Goal: Transaction & Acquisition: Purchase product/service

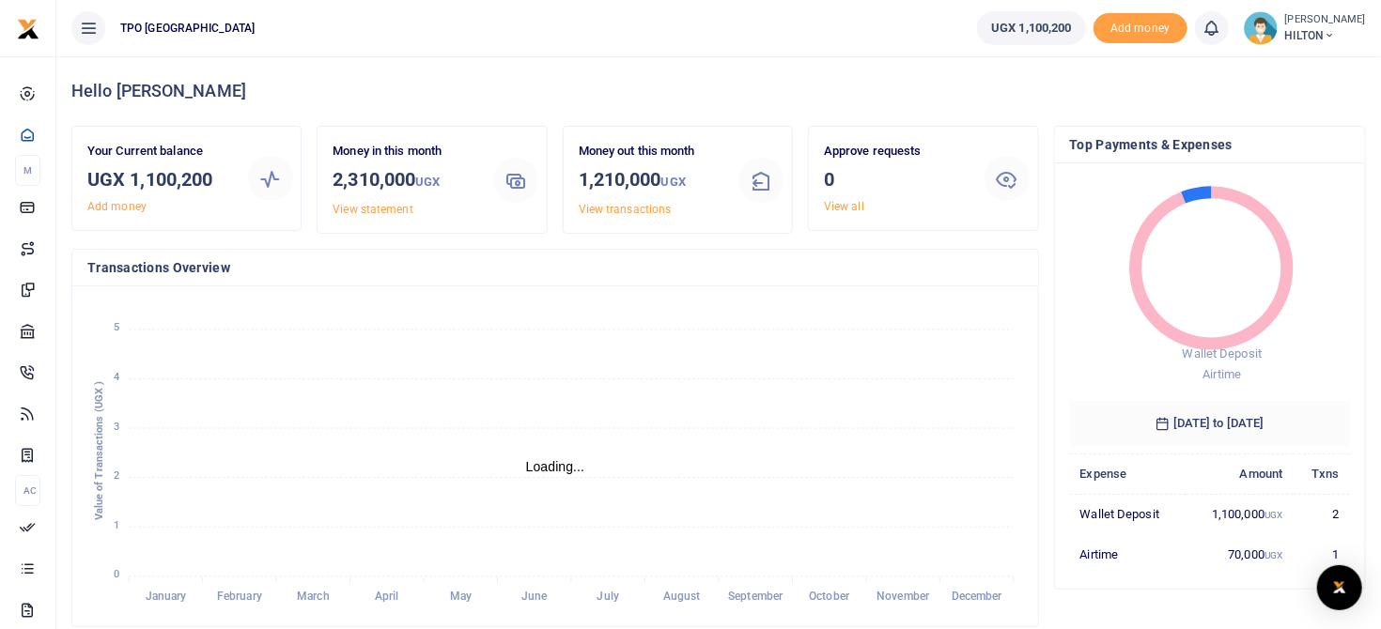
scroll to position [309, 936]
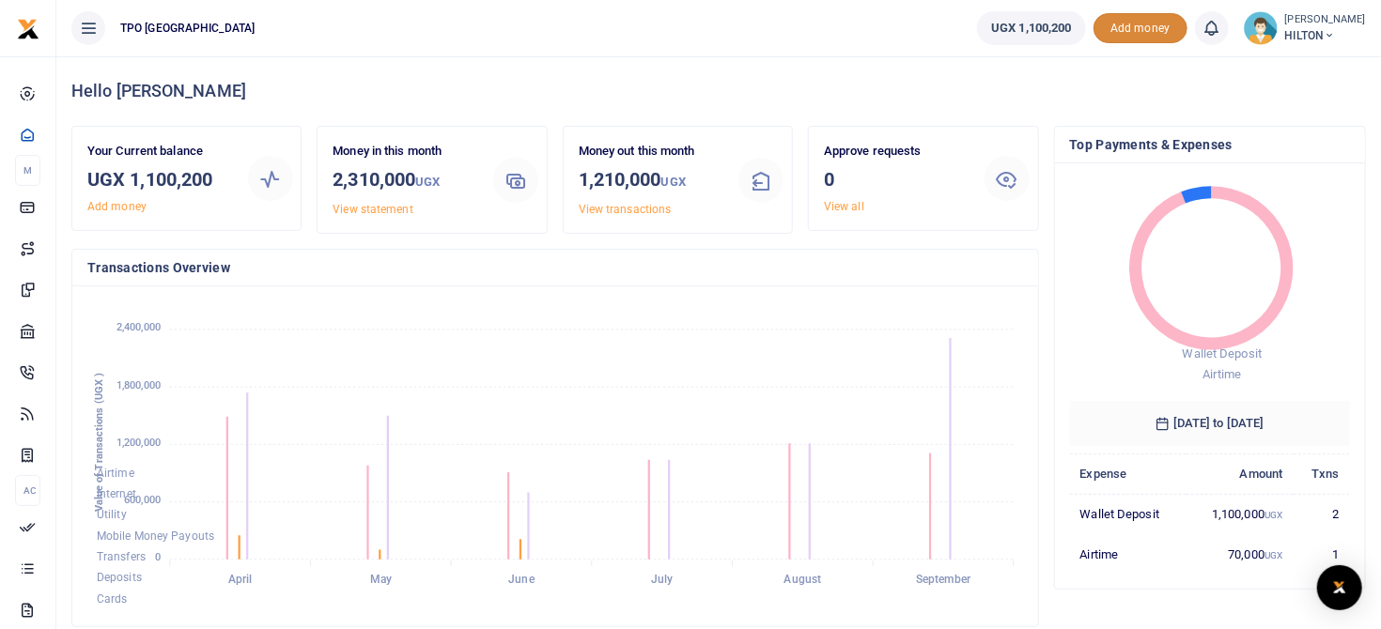
click at [1141, 24] on span "Add money" at bounding box center [1141, 28] width 94 height 31
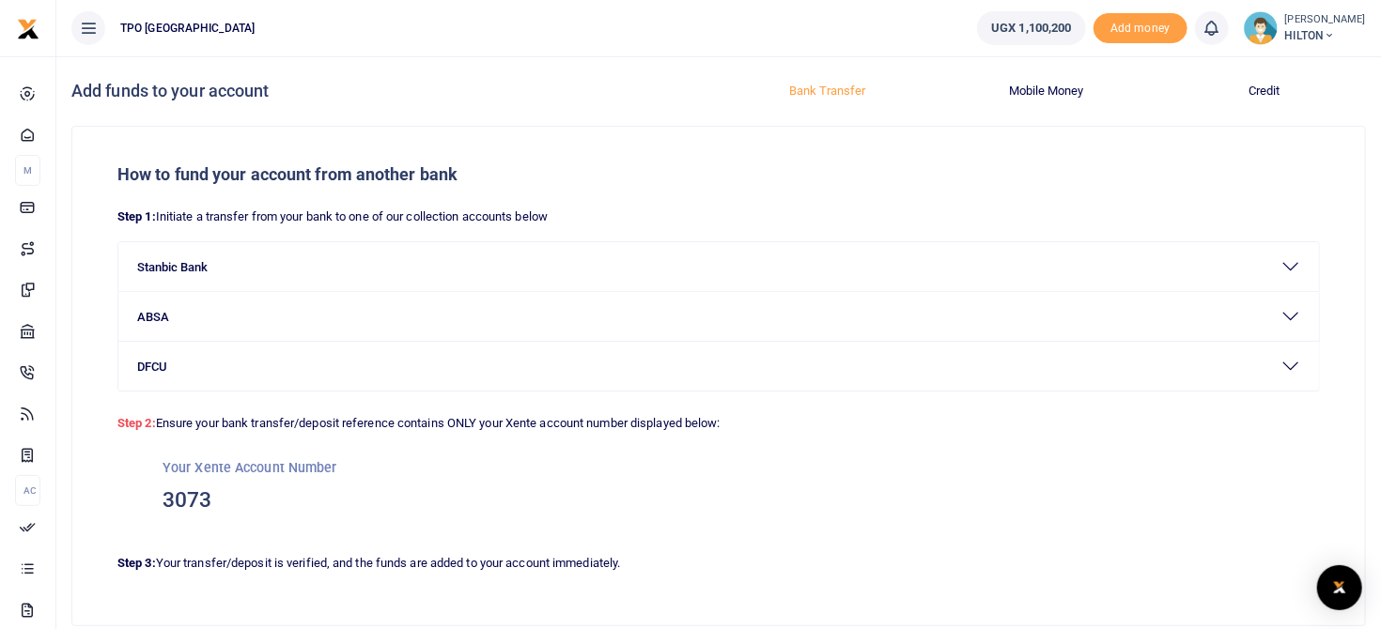
click at [1051, 90] on button "Mobile Money" at bounding box center [1045, 91] width 195 height 30
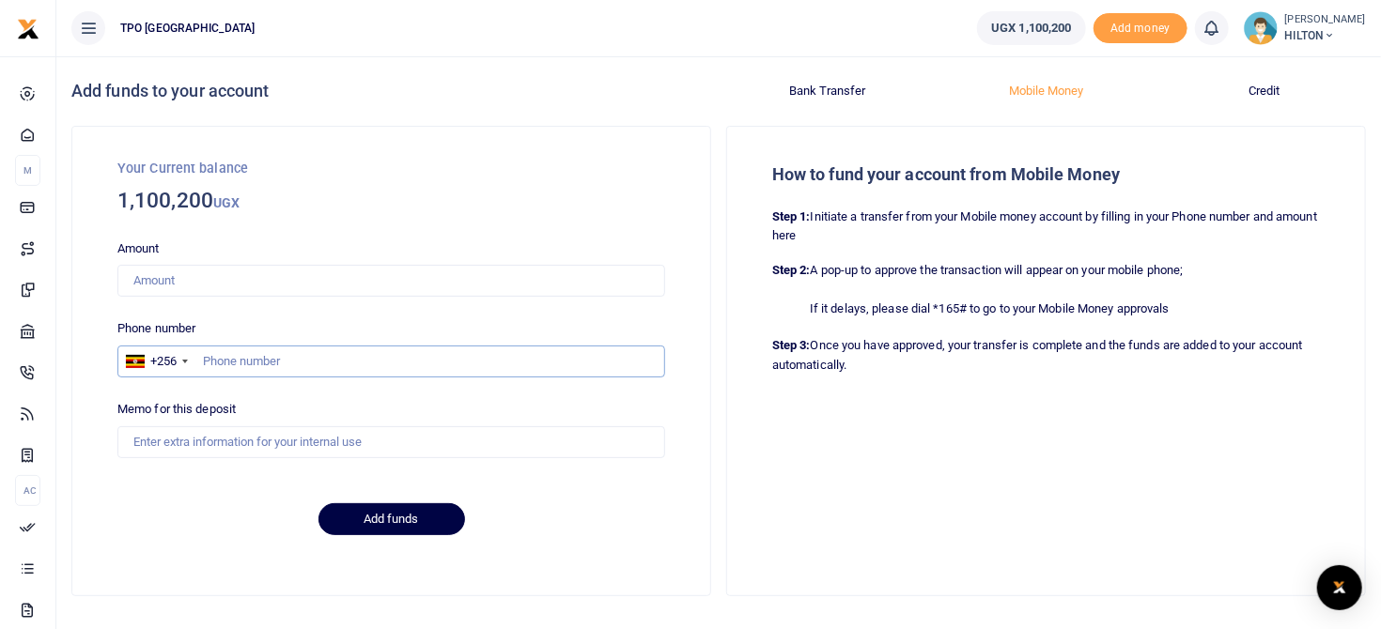
click at [211, 360] on input "text" at bounding box center [391, 362] width 548 height 32
click at [178, 284] on input "Amount" at bounding box center [391, 281] width 548 height 32
click at [262, 363] on input "751673154" at bounding box center [391, 362] width 548 height 32
type input "7"
type input "772906089"
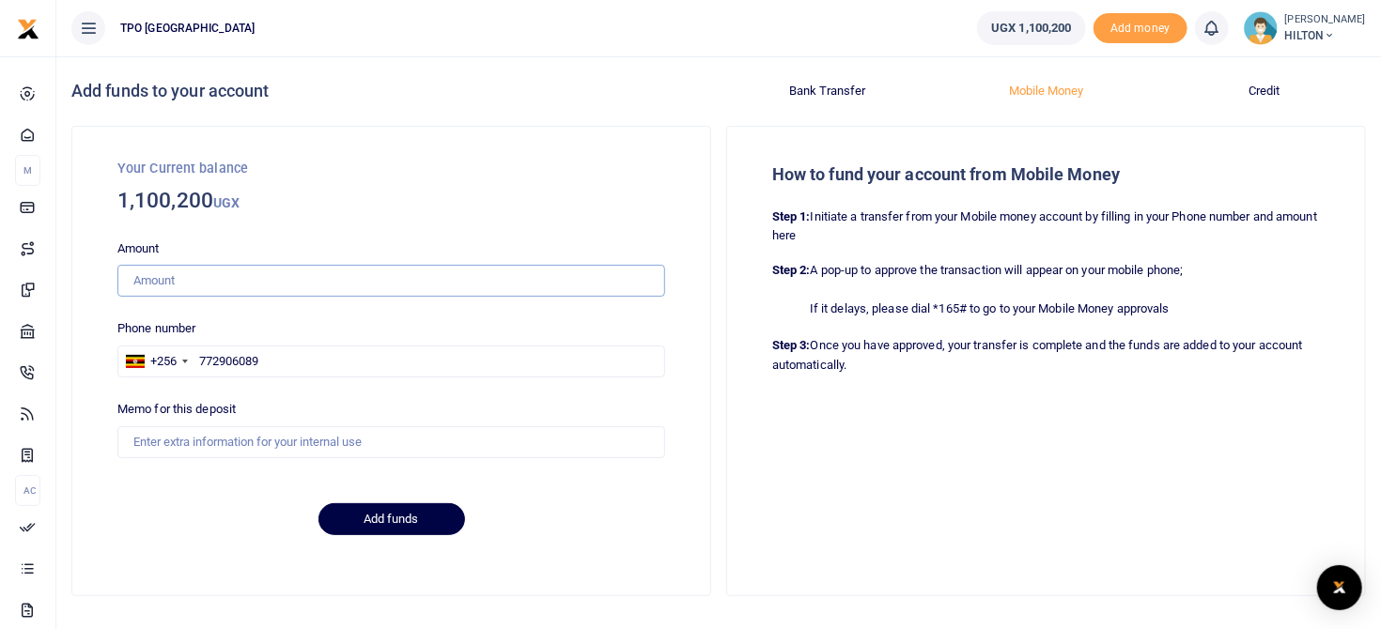
click at [186, 285] on input "Amount" at bounding box center [391, 281] width 548 height 32
type input "1,090,000"
click at [175, 446] on input "Memo for this deposit" at bounding box center [391, 443] width 548 height 32
type input "Data"
click at [378, 513] on button "Add funds" at bounding box center [391, 520] width 147 height 32
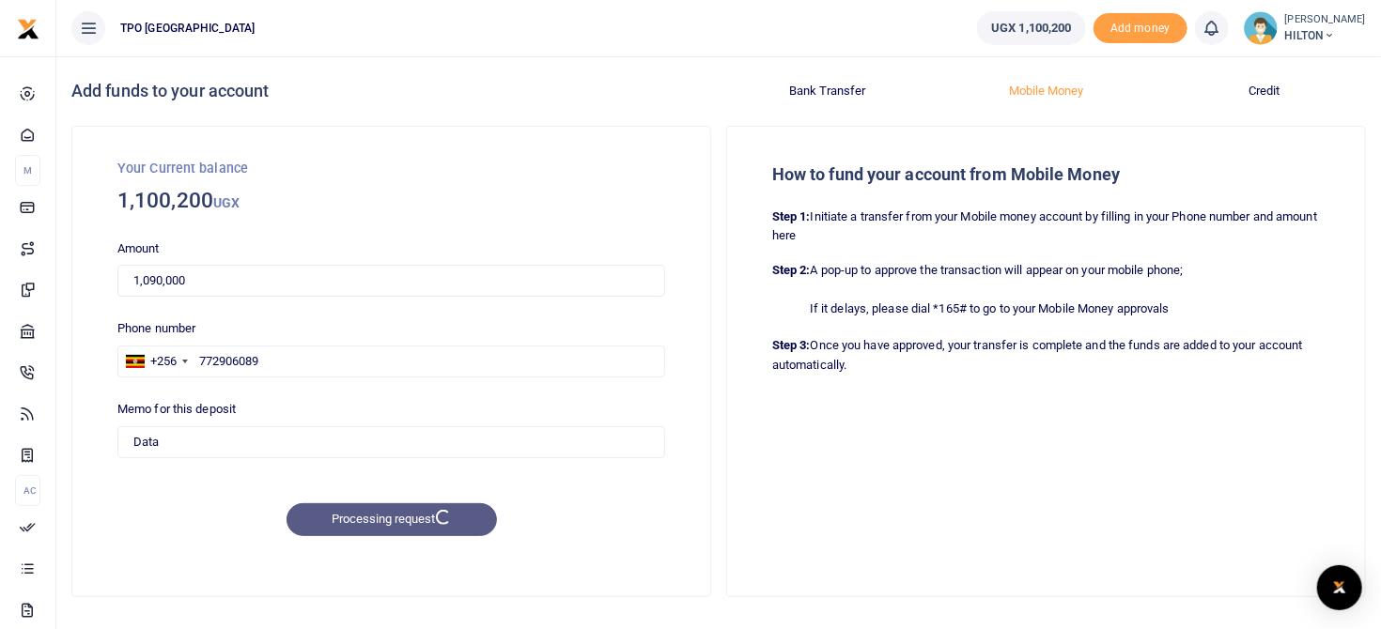
scroll to position [60, 0]
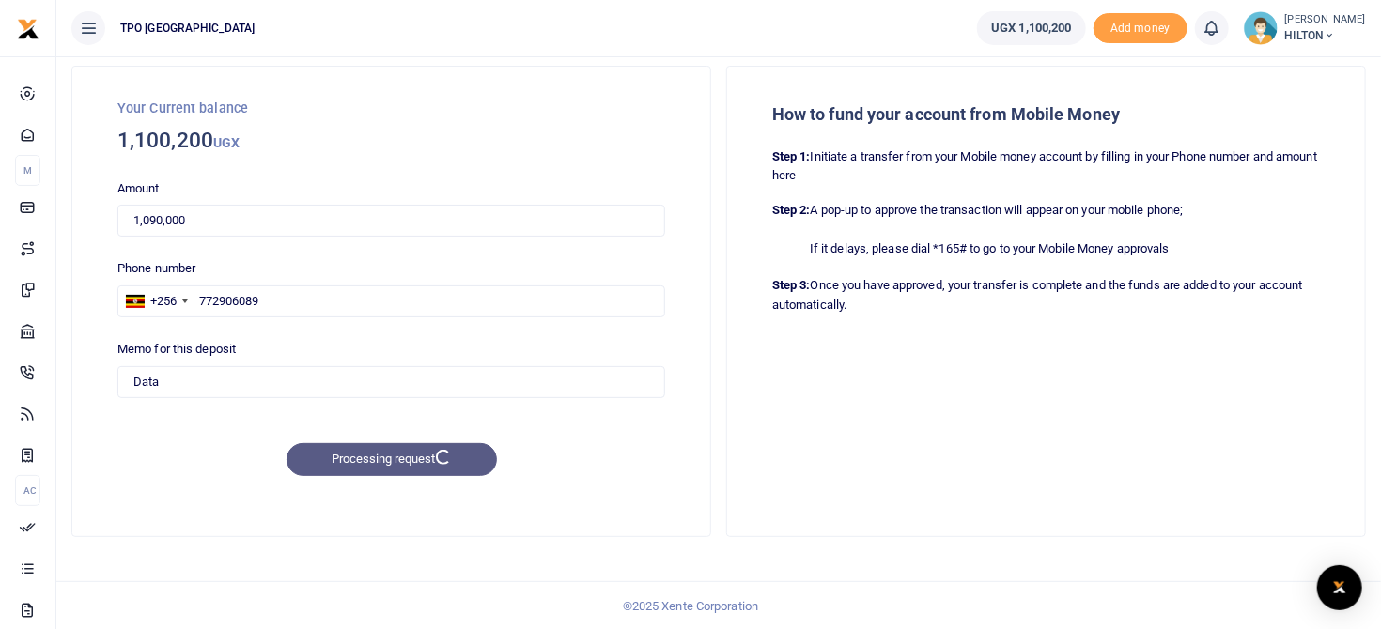
click at [1009, 509] on div "How to fund your account from Mobile Money Step 1: Initiate a transfer from you…" at bounding box center [1046, 302] width 638 height 470
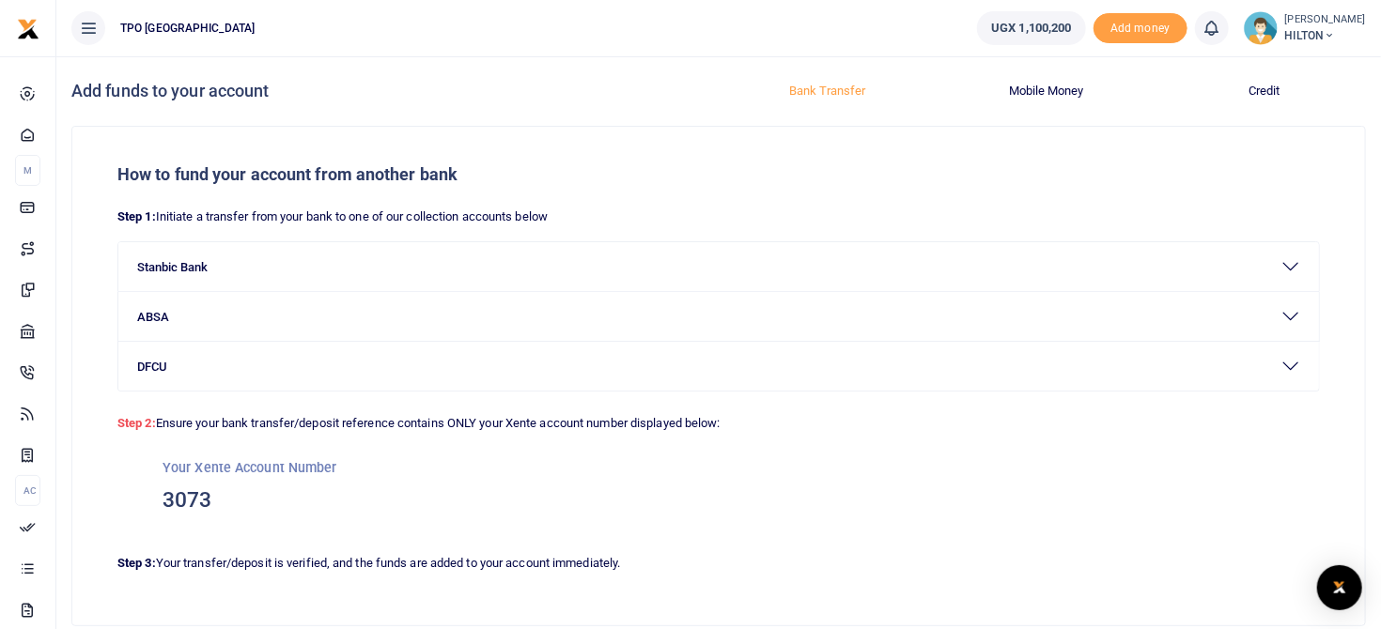
click at [990, 549] on div "How to fund your account from another bank Step 1: Initiate a transfer from you…" at bounding box center [718, 376] width 1293 height 499
click at [1139, 24] on span "Add money" at bounding box center [1141, 28] width 94 height 31
click at [1122, 30] on span "Add money" at bounding box center [1141, 28] width 94 height 31
click at [1029, 92] on button "Mobile Money" at bounding box center [1045, 91] width 195 height 30
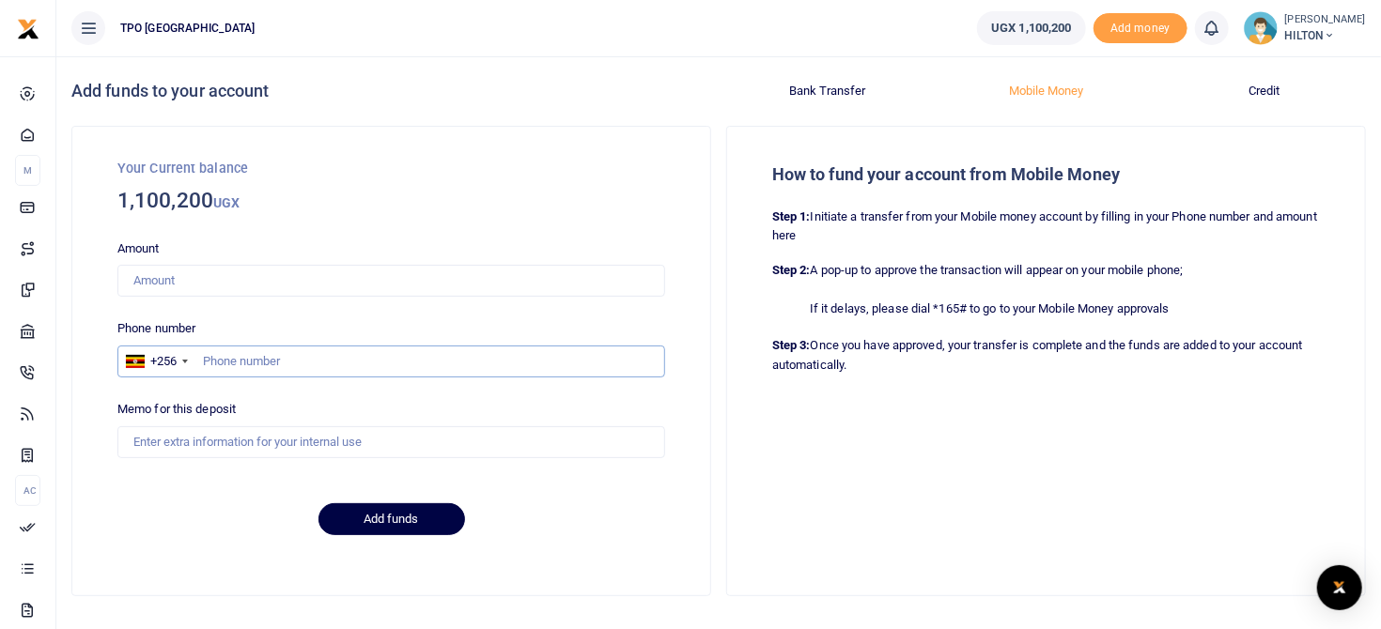
click at [269, 366] on input "text" at bounding box center [391, 362] width 548 height 32
type input "772906089"
click at [194, 280] on input "Amount" at bounding box center [391, 281] width 548 height 32
click at [158, 280] on input "1,090,000" at bounding box center [391, 281] width 548 height 32
type input "1,000,000"
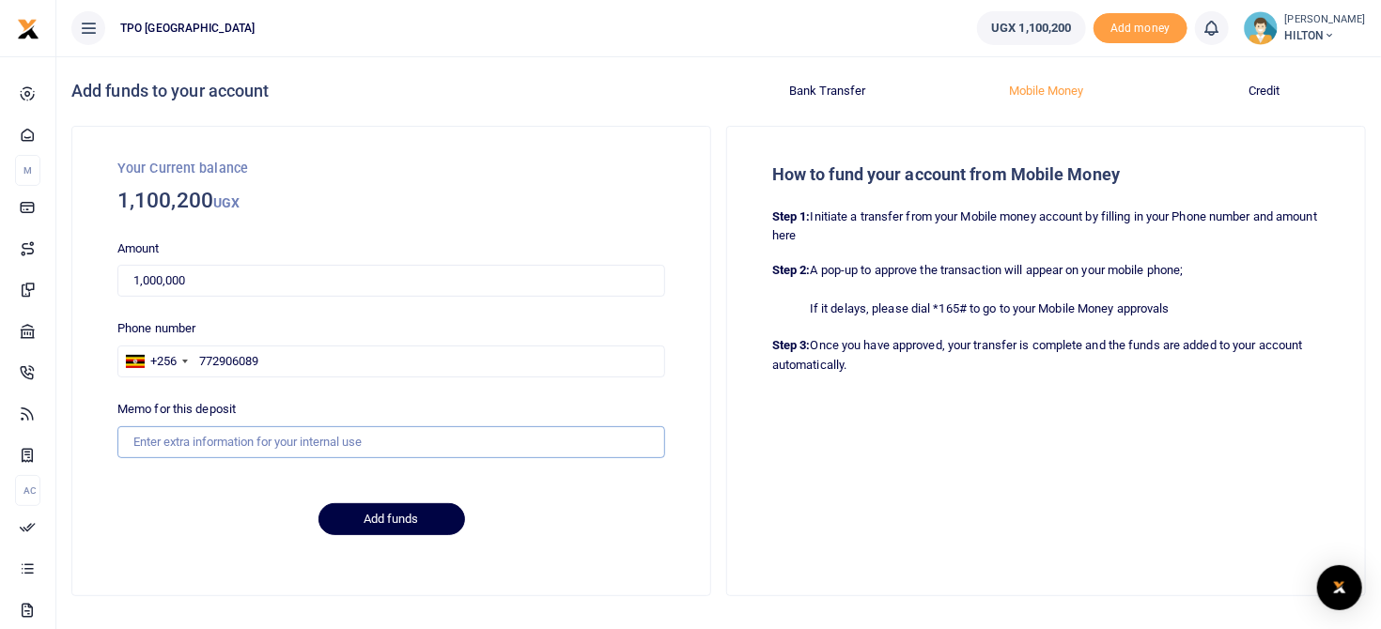
click at [182, 447] on input "Memo for this deposit" at bounding box center [391, 443] width 548 height 32
type input "Data"
click at [382, 517] on button "Add funds" at bounding box center [391, 520] width 147 height 32
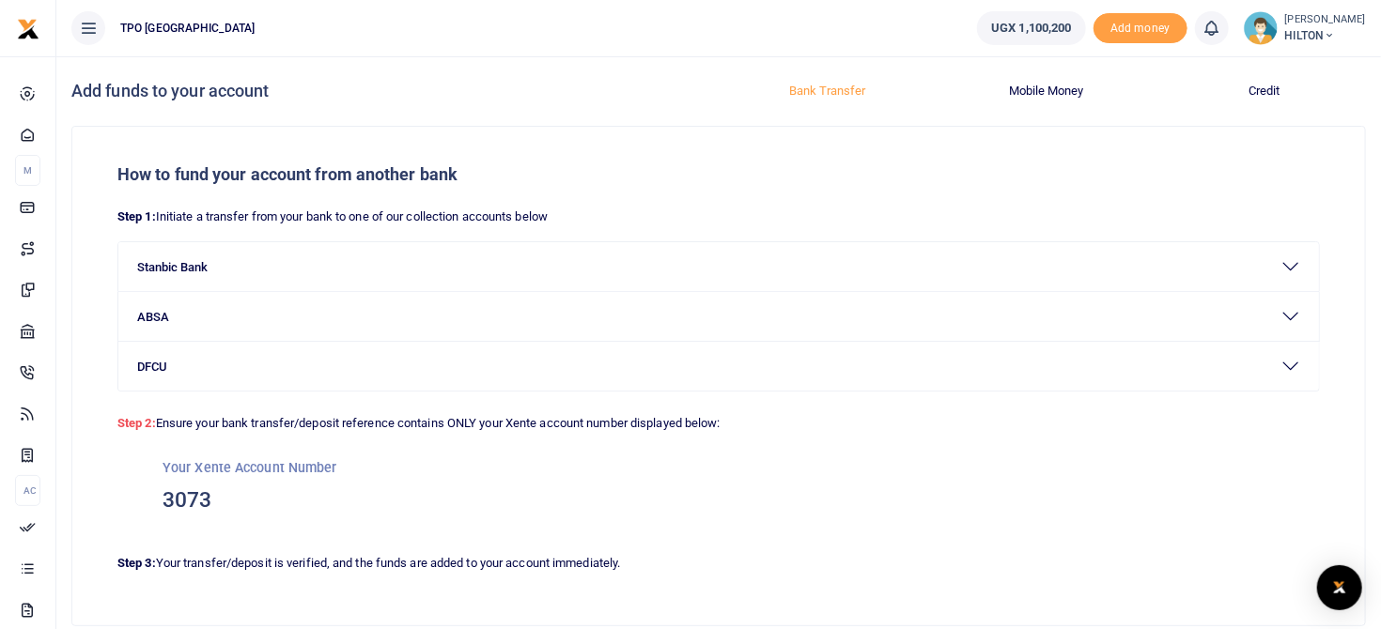
click at [1251, 24] on img at bounding box center [1261, 28] width 34 height 34
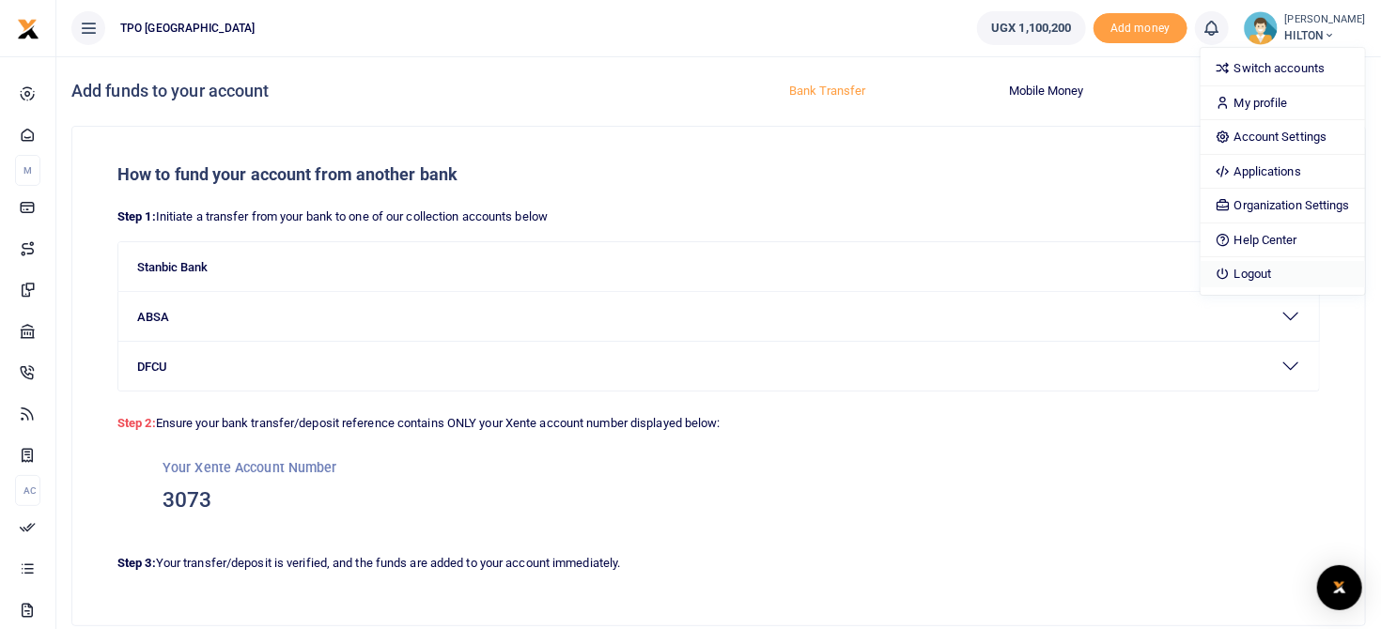
click at [1245, 266] on link "Logout" at bounding box center [1283, 274] width 164 height 26
